Goal: Task Accomplishment & Management: Use online tool/utility

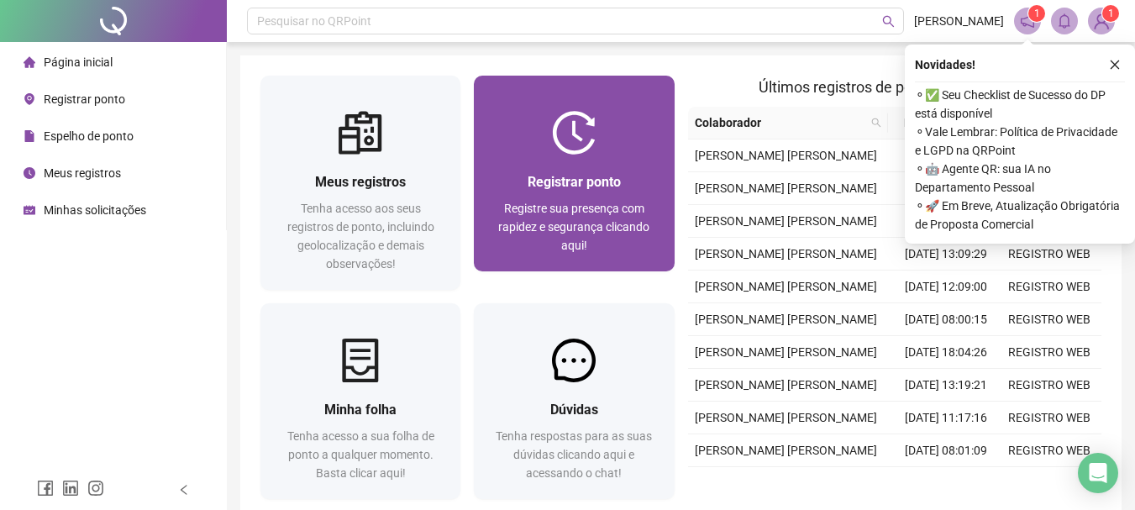
click at [583, 185] on span "Registrar ponto" at bounding box center [574, 182] width 93 height 16
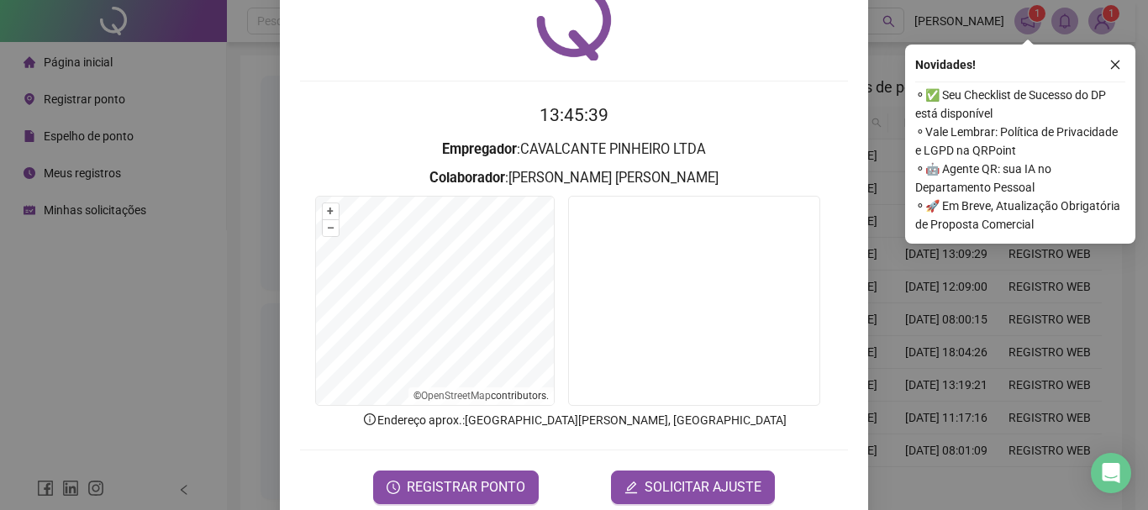
scroll to position [109, 0]
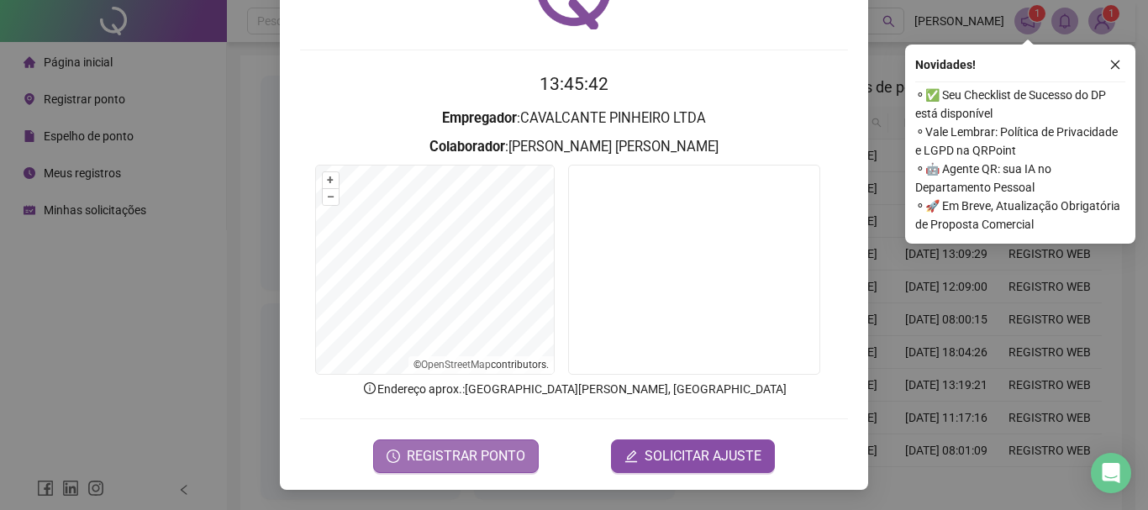
click at [444, 452] on span "REGISTRAR PONTO" at bounding box center [466, 456] width 118 height 20
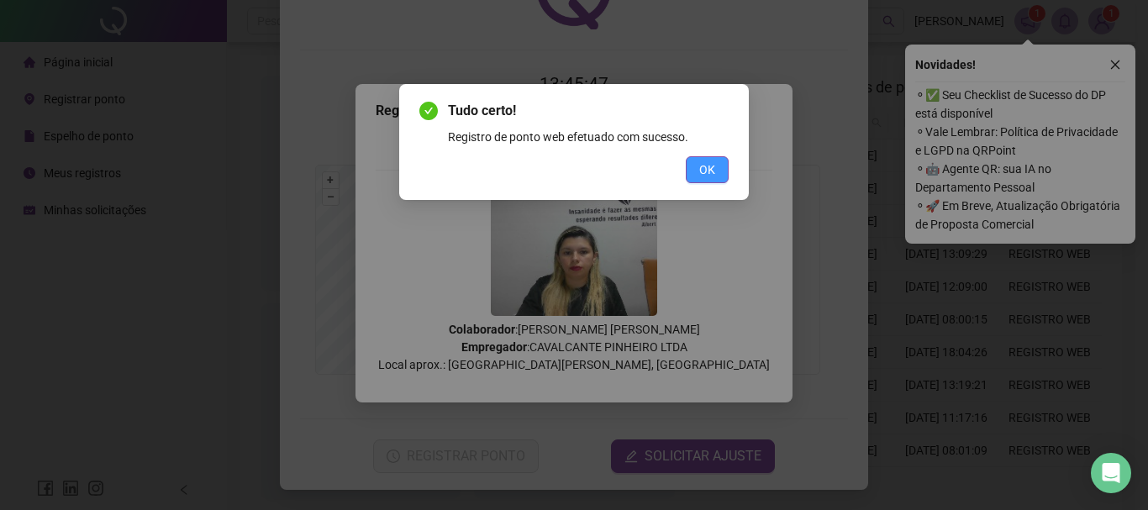
click at [703, 171] on span "OK" at bounding box center [707, 169] width 16 height 18
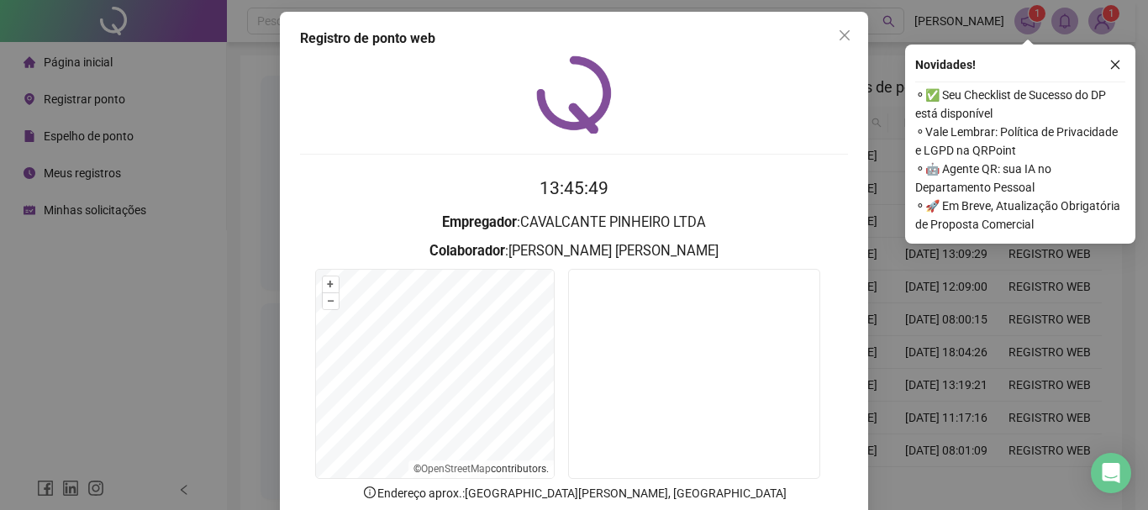
scroll to position [0, 0]
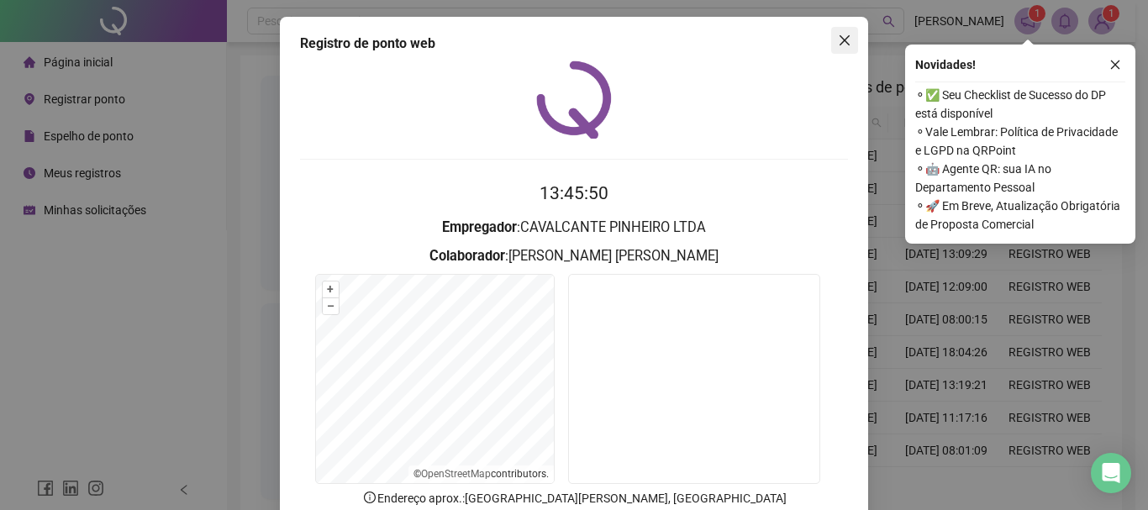
click at [839, 36] on icon "close" at bounding box center [844, 40] width 10 height 10
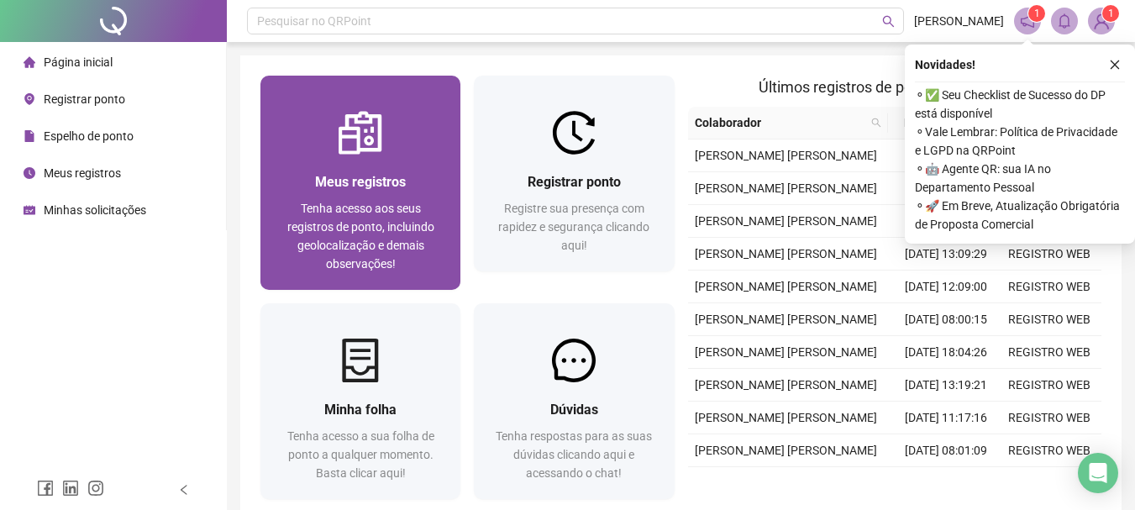
click at [371, 178] on span "Meus registros" at bounding box center [360, 182] width 91 height 16
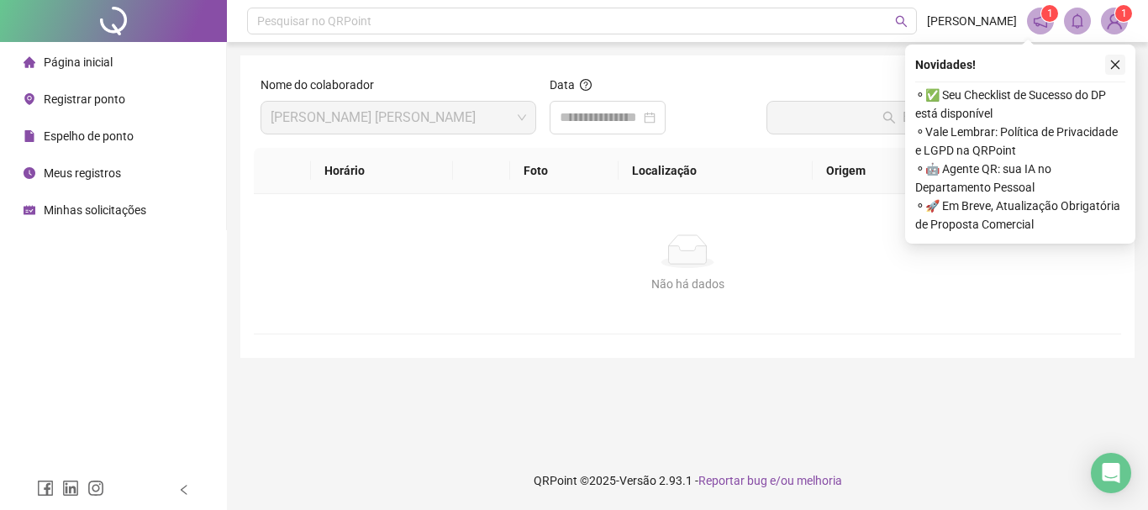
click at [1116, 64] on icon "close" at bounding box center [1115, 64] width 9 height 9
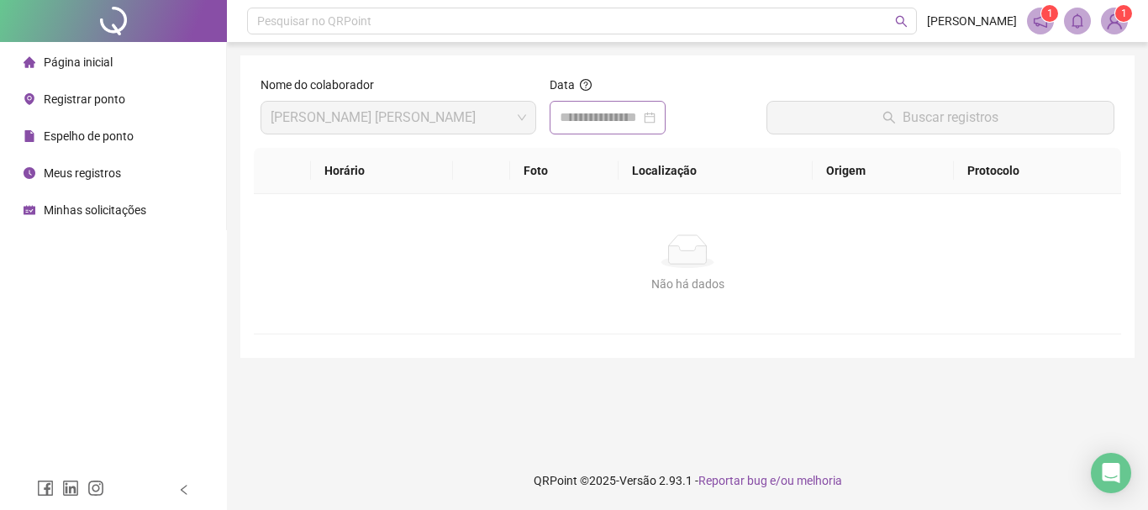
click at [655, 118] on div at bounding box center [608, 118] width 96 height 20
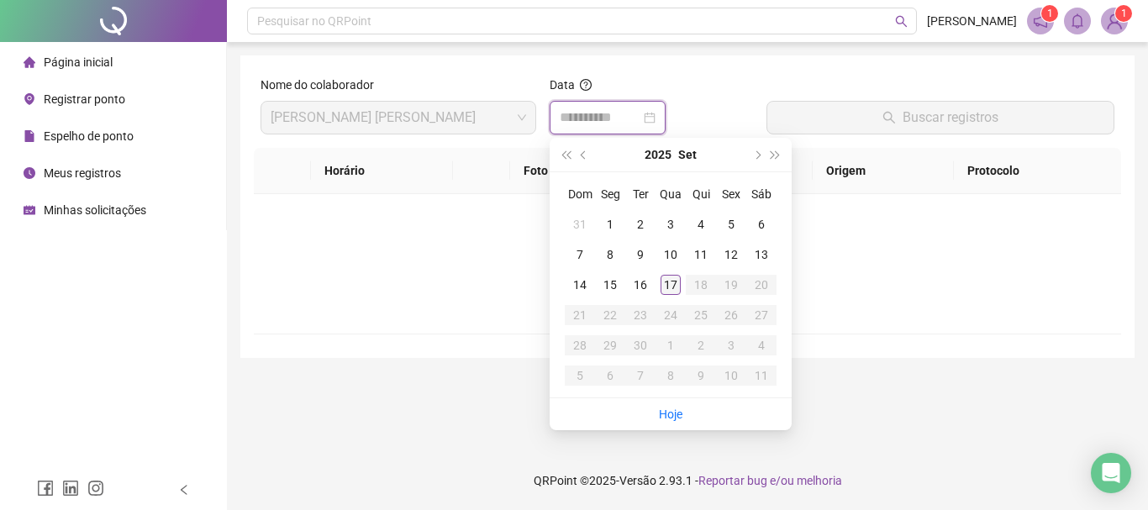
type input "**********"
click at [671, 283] on div "17" at bounding box center [670, 285] width 20 height 20
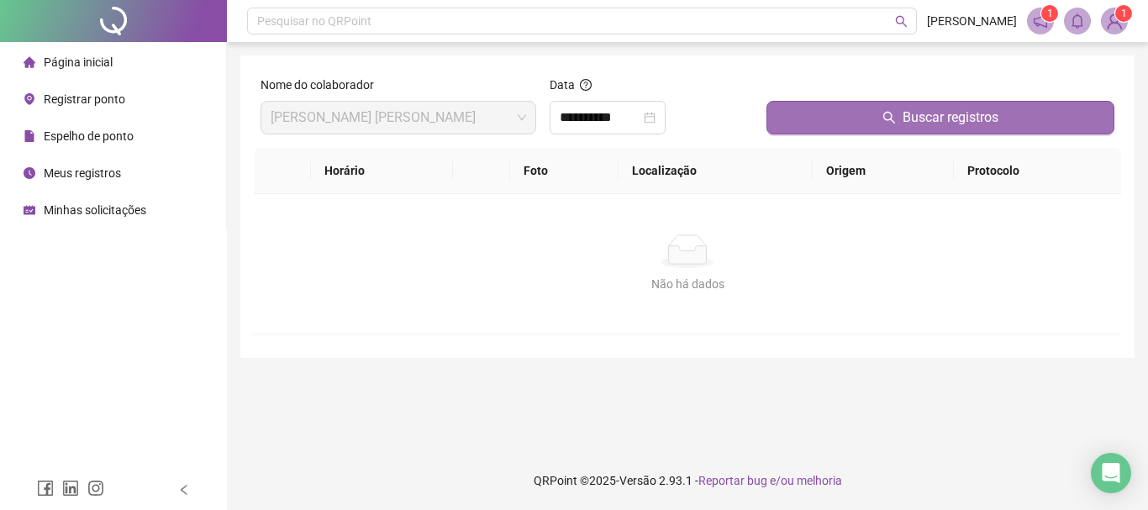
click at [895, 124] on icon "search" at bounding box center [888, 117] width 13 height 13
